Goal: Task Accomplishment & Management: Use online tool/utility

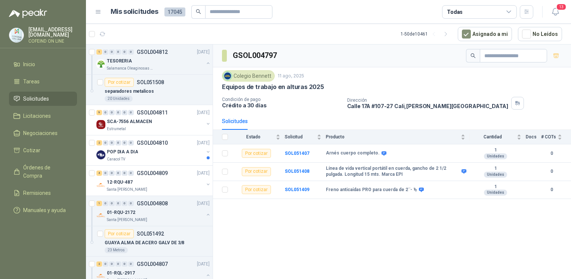
scroll to position [601, 0]
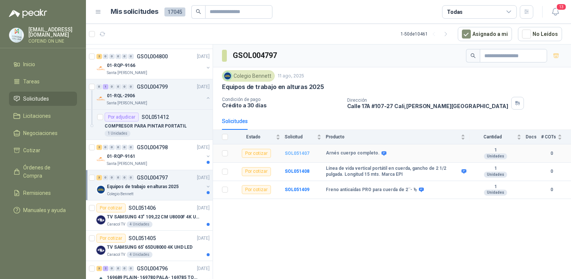
click at [292, 151] on b "SOL051407" at bounding box center [297, 153] width 25 height 5
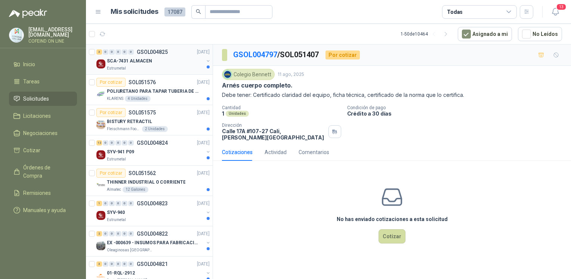
click at [143, 60] on p "SCA-7431 ALMACEN" at bounding box center [129, 61] width 45 height 7
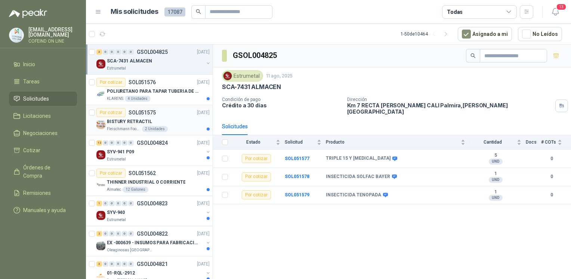
click at [160, 118] on div "BISTURY RETRACTIL" at bounding box center [158, 121] width 103 height 9
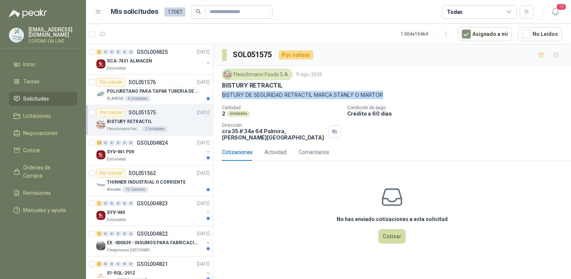
drag, startPoint x: 219, startPoint y: 94, endPoint x: 387, endPoint y: 99, distance: 167.9
click at [387, 99] on div "[PERSON_NAME] Foods [DATE] BISTURY RETRACTIL BISTURY DE SEGURIDAD RETRACTIL MAR…" at bounding box center [392, 105] width 358 height 78
copy p "BISTURY DE SEGURIDAD RETRACTIL MARCA STANLY O MARTOR"
click at [399, 231] on button "Cotizar" at bounding box center [392, 236] width 27 height 14
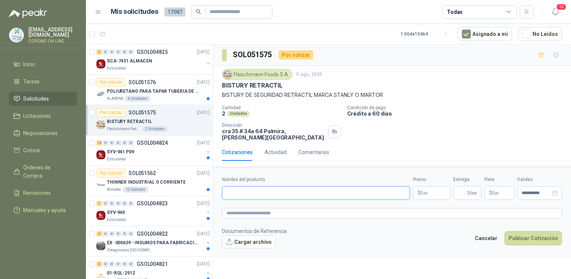
click at [278, 186] on input "Nombre del producto" at bounding box center [316, 192] width 188 height 13
paste input "**********"
type input "**********"
click at [260, 238] on button "Cargar archivo" at bounding box center [249, 241] width 54 height 13
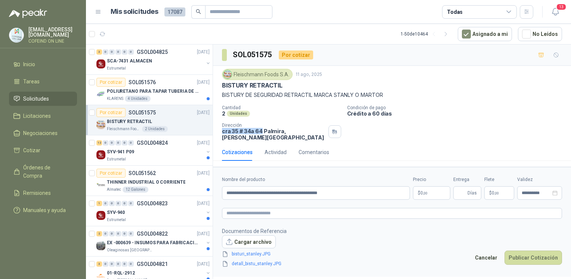
drag, startPoint x: 222, startPoint y: 132, endPoint x: 261, endPoint y: 136, distance: 38.4
click at [261, 136] on div "[PERSON_NAME] Foods [DATE] BISTURY RETRACTIL BISTURY DE SEGURIDAD RETRACTIL MAR…" at bounding box center [392, 105] width 358 height 78
copy p "cra 35 # 34a 64"
click at [439, 191] on body "[EMAIL_ADDRESS][DOMAIN_NAME] COFEIND ON LINE Inicio Tareas Solicitudes Licitaci…" at bounding box center [285, 139] width 571 height 279
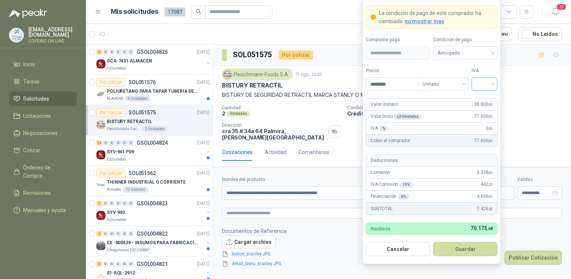
type input "********"
click at [487, 86] on input "search" at bounding box center [484, 83] width 17 height 11
click at [484, 133] on div "IVA % 0 ,00" at bounding box center [431, 129] width 131 height 12
click at [487, 80] on input "search" at bounding box center [484, 83] width 17 height 11
click at [479, 121] on div "0%" at bounding box center [485, 124] width 14 height 8
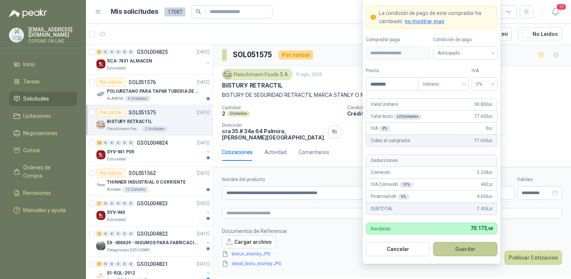
click at [447, 248] on button "Guardar" at bounding box center [465, 249] width 64 height 14
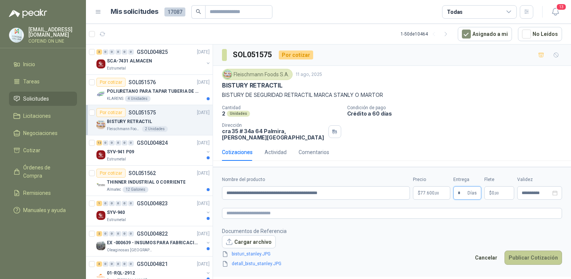
type input "*"
click at [533, 255] on button "Publicar Cotización" at bounding box center [534, 257] width 58 height 14
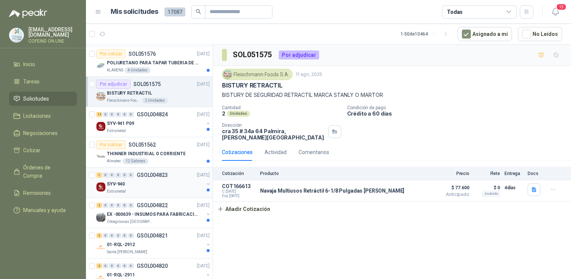
scroll to position [33, 0]
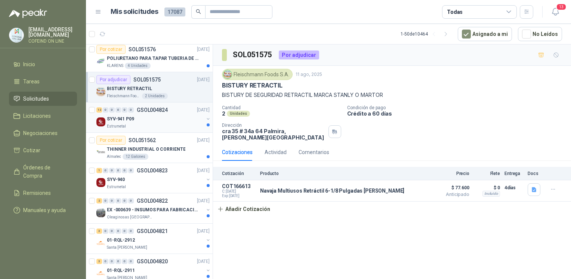
click at [169, 123] on div "Estrumetal" at bounding box center [155, 126] width 97 height 6
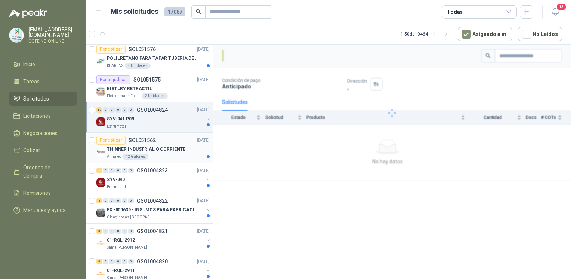
click at [167, 147] on p "THINNER INDUSTRIAL O CORRIENTE" at bounding box center [146, 149] width 79 height 7
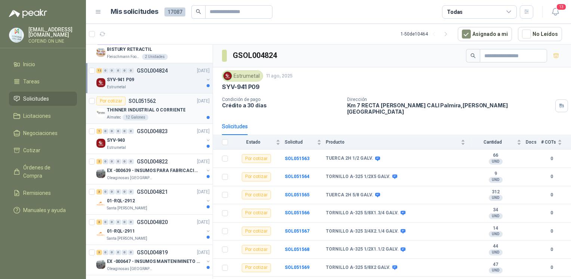
scroll to position [88, 0]
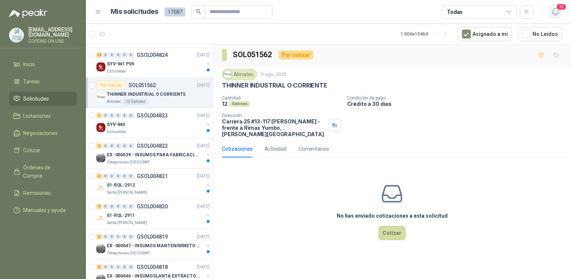
click at [558, 7] on span "13" at bounding box center [561, 6] width 10 height 7
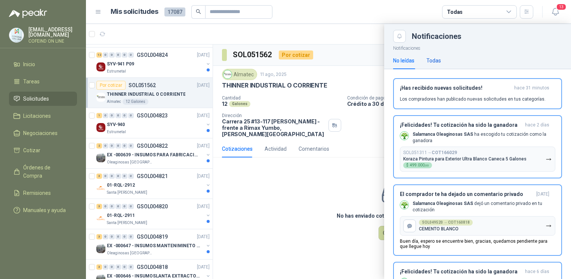
click at [431, 61] on div "Todas" at bounding box center [434, 60] width 15 height 8
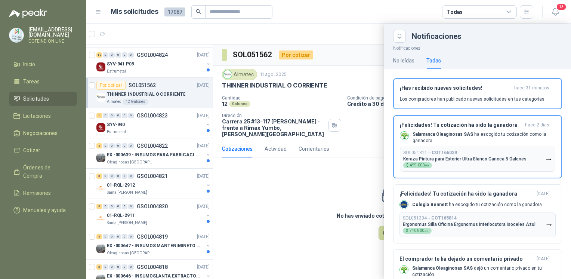
click at [332, 197] on div at bounding box center [328, 151] width 485 height 255
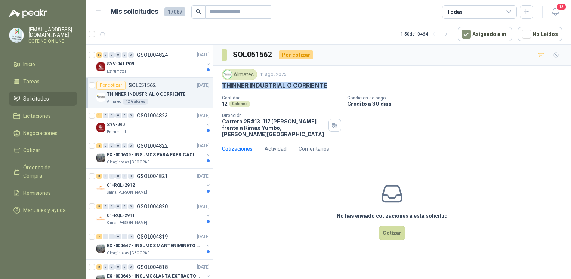
drag, startPoint x: 330, startPoint y: 81, endPoint x: 221, endPoint y: 83, distance: 108.4
click at [221, 83] on div "Almatec [DATE] THINNER INDUSTRIAL O CORRIENTE Cantidad 12 Galones Condición de …" at bounding box center [392, 103] width 358 height 74
copy p "THINNER INDUSTRIAL O CORRIENTE"
click at [151, 159] on p "Oleaginosas [GEOGRAPHIC_DATA][PERSON_NAME]" at bounding box center [130, 162] width 47 height 6
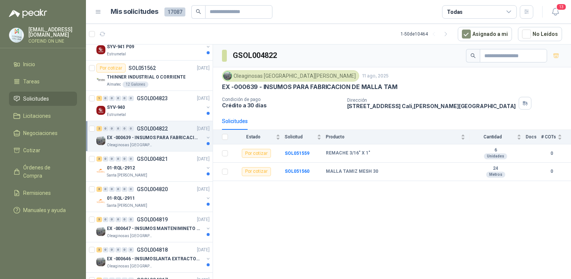
scroll to position [107, 0]
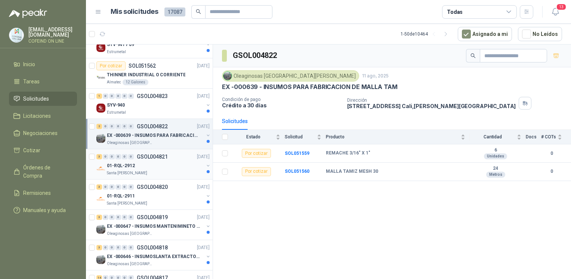
click at [142, 170] on div "Santa [PERSON_NAME]" at bounding box center [155, 173] width 97 height 6
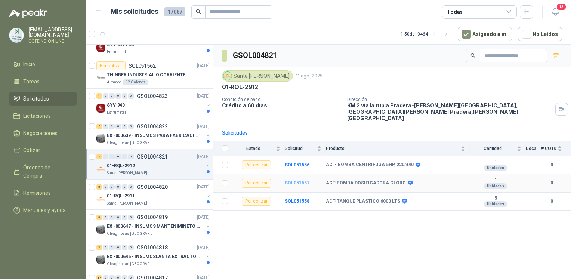
click at [292, 180] on b "SOL051557" at bounding box center [297, 182] width 25 height 5
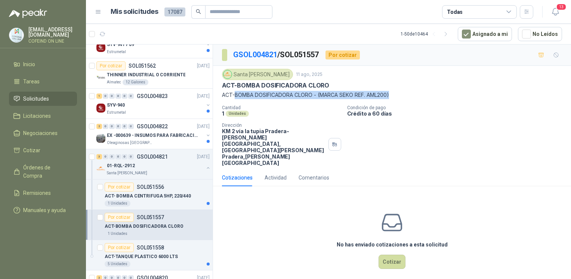
drag, startPoint x: 234, startPoint y: 95, endPoint x: 400, endPoint y: 95, distance: 166.4
click at [400, 95] on p "ACT-BOMBA DOSIFICADORA CLORO - (MARCA SEKO REF. AML200)" at bounding box center [392, 95] width 340 height 8
copy p "BOMBA DOSIFICADORA CLORO - (MARCA SEKO REF. AML200)"
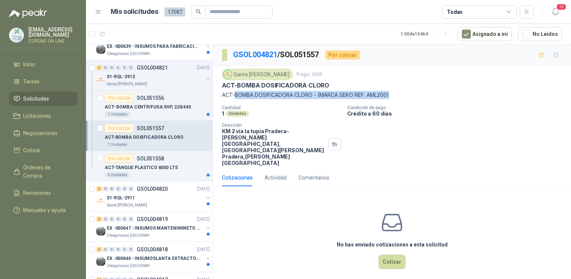
scroll to position [220, 0]
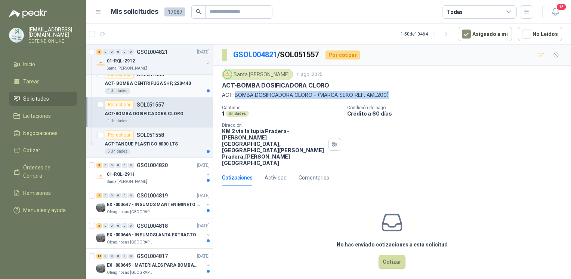
click at [155, 90] on div "1 Unidades" at bounding box center [157, 91] width 105 height 6
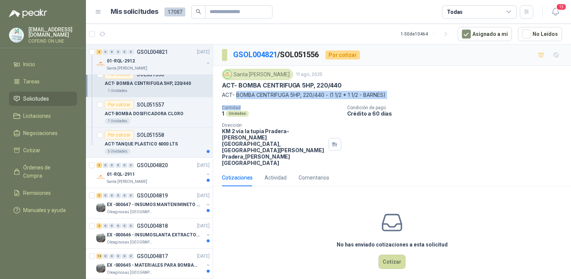
drag, startPoint x: 236, startPoint y: 95, endPoint x: 343, endPoint y: 102, distance: 107.5
click at [343, 102] on div "[GEOGRAPHIC_DATA][PERSON_NAME] [DATE] ACT- BOMBA CENTRIFUGA 5HP, 220/440 ACT- B…" at bounding box center [392, 117] width 340 height 97
drag, startPoint x: 343, startPoint y: 102, endPoint x: 445, endPoint y: 93, distance: 102.1
click at [445, 93] on p "ACT- BOMBA CENTRIFUGA 5HP, 220/440 - (1 1/2 * 1 1/2 - BARNES)" at bounding box center [392, 95] width 340 height 8
click at [410, 94] on p "ACT- BOMBA CENTRIFUGA 5HP, 220/440 - (1 1/2 * 1 1/2 - BARNES)" at bounding box center [392, 95] width 340 height 8
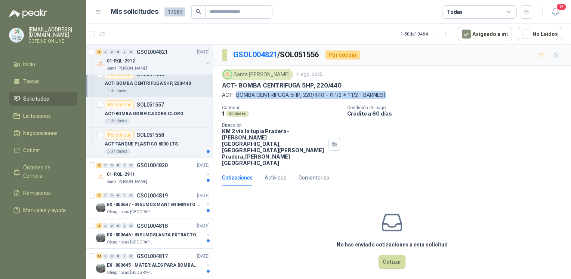
drag, startPoint x: 383, startPoint y: 95, endPoint x: 237, endPoint y: 98, distance: 146.2
click at [237, 98] on p "ACT- BOMBA CENTRIFUGA 5HP, 220/440 - (1 1/2 * 1 1/2 - BARNES)" at bounding box center [392, 95] width 340 height 8
click at [185, 143] on div "ACT-TANQUE PLASTICO 6000 LTS" at bounding box center [157, 143] width 105 height 9
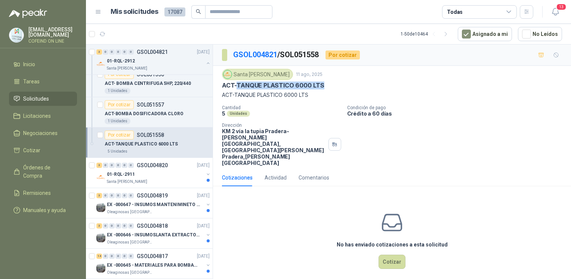
drag, startPoint x: 236, startPoint y: 84, endPoint x: 332, endPoint y: 89, distance: 95.8
click at [332, 89] on div "ACT-TANQUE PLASTICO 6000 LTS" at bounding box center [392, 86] width 340 height 8
copy p "TANQUE PLASTICO 6000 LTS"
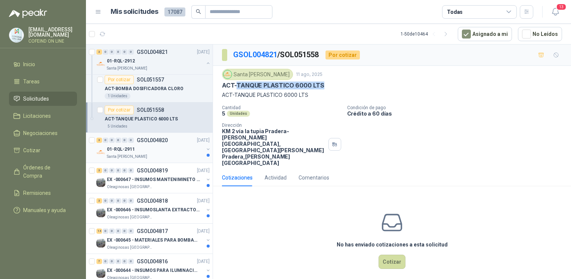
scroll to position [256, 0]
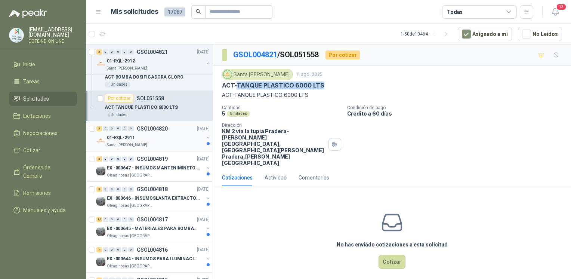
click at [156, 134] on div "01-RQL-2911" at bounding box center [155, 137] width 97 height 9
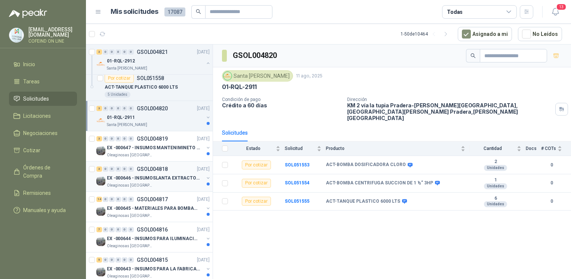
scroll to position [281, 0]
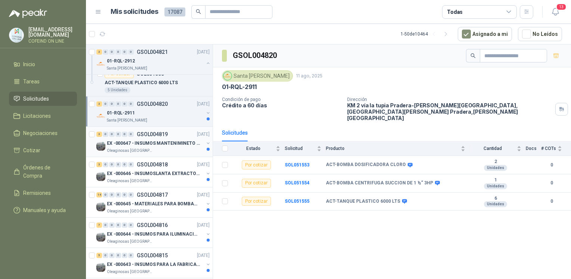
click at [138, 148] on p "Oleaginosas [GEOGRAPHIC_DATA][PERSON_NAME]" at bounding box center [130, 151] width 47 height 6
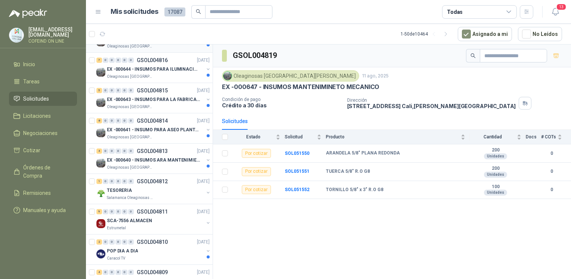
scroll to position [453, 0]
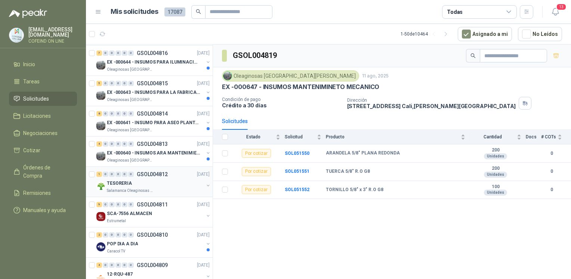
click at [142, 188] on p "Salamanca Oleaginosas SAS" at bounding box center [130, 191] width 47 height 6
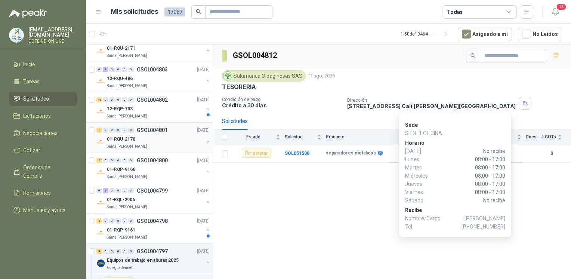
scroll to position [847, 0]
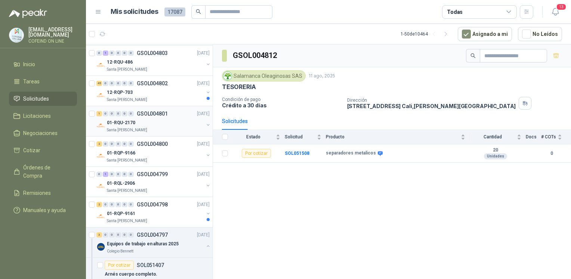
click at [150, 109] on div "1 0 0 0 0 0 GSOL004801 [DATE]" at bounding box center [153, 113] width 115 height 9
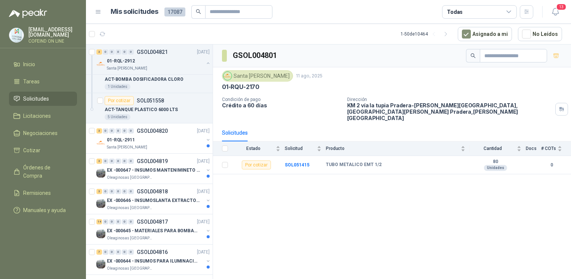
scroll to position [262, 0]
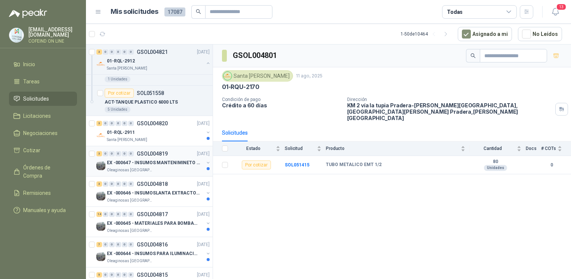
click at [132, 151] on div "0" at bounding box center [131, 153] width 6 height 5
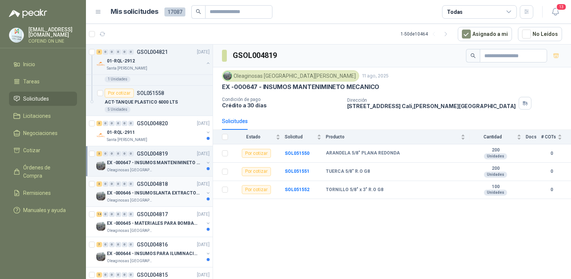
click at [136, 190] on p "EX -000646 - INSUMOSLANTA EXTRACTORA" at bounding box center [153, 193] width 93 height 7
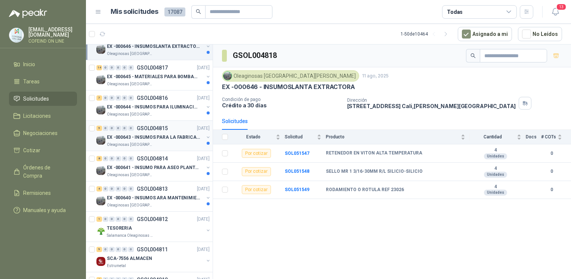
scroll to position [413, 0]
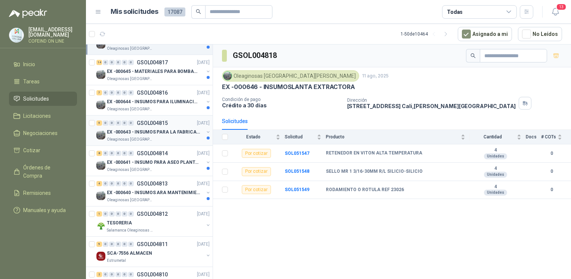
click at [123, 129] on p "EX -000643 - INSUMOS PARA LA FABRICACION DE PLATAF" at bounding box center [153, 132] width 93 height 7
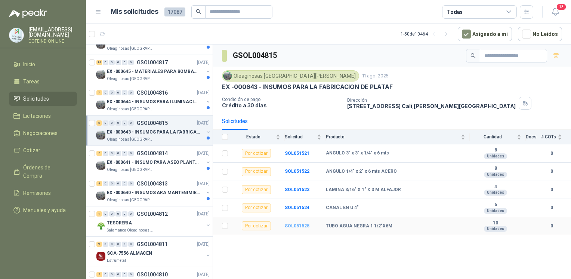
click at [293, 225] on b "SOL051525" at bounding box center [297, 225] width 25 height 5
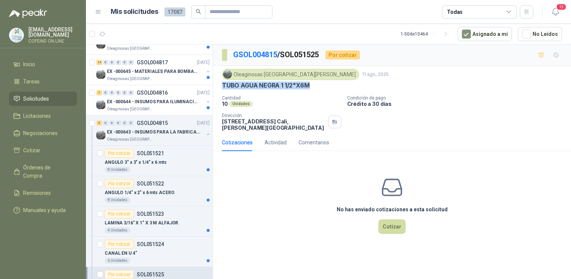
drag, startPoint x: 311, startPoint y: 86, endPoint x: 221, endPoint y: 86, distance: 89.4
click at [221, 86] on div "Oleaginosas [GEOGRAPHIC_DATA][PERSON_NAME] [DATE] TUBO AGUA NEGRA 1 1/2"X6M Can…" at bounding box center [392, 100] width 358 height 68
copy p "TUBO AGUA NEGRA 1 1/2"X6M"
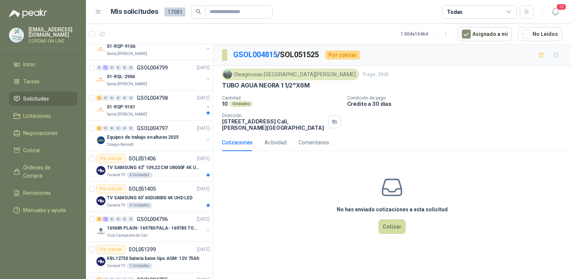
scroll to position [991, 0]
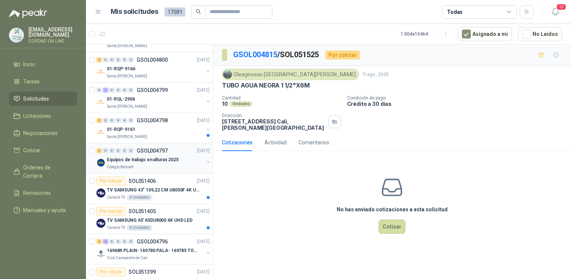
click at [130, 165] on p "Colegio Bennett" at bounding box center [120, 167] width 27 height 6
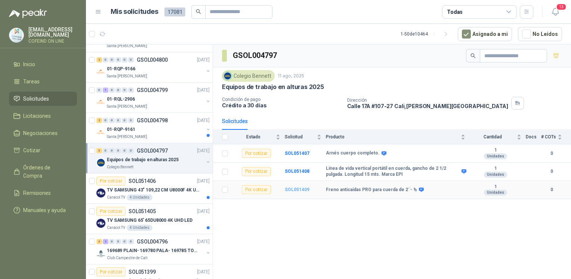
click at [298, 190] on b "SOL051409" at bounding box center [297, 189] width 25 height 5
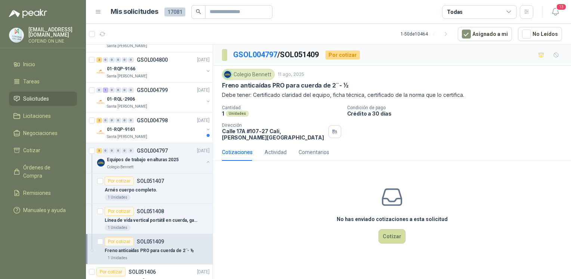
drag, startPoint x: 221, startPoint y: 83, endPoint x: 347, endPoint y: 84, distance: 125.3
click at [347, 84] on div "Colegio Bennett 11 ago, 2025 Freno anticaídas PRO para cuerda de 2¨- ½ Debe ten…" at bounding box center [392, 105] width 358 height 78
copy p "Freno anticaídas PRO para cuerda de 2¨- ½"
click at [148, 187] on p "Arnés cuerpo completo." at bounding box center [131, 190] width 53 height 7
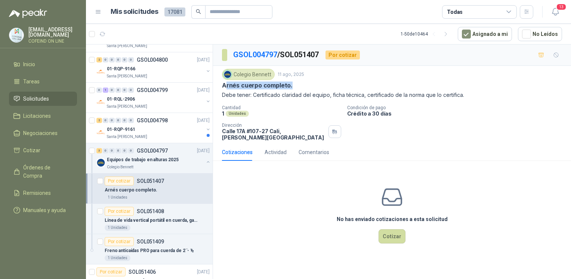
drag, startPoint x: 221, startPoint y: 83, endPoint x: 289, endPoint y: 89, distance: 67.6
click at [289, 89] on div "Colegio Bennett 11 ago, 2025 Arnés cuerpo completo. Debe tener: Certificado cla…" at bounding box center [392, 105] width 358 height 78
copy p "Arnés cuerpo completo"
